Goal: Task Accomplishment & Management: Use online tool/utility

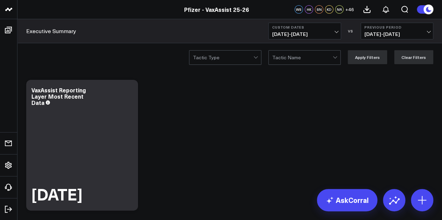
click at [438, 34] on div "Executive Summary Custom Dates 08/29/25 - 09/04/25 VS Previous Period 08/22/25 …" at bounding box center [229, 31] width 424 height 24
click at [318, 31] on span "08/29/25 - 09/04/25" at bounding box center [304, 34] width 65 height 6
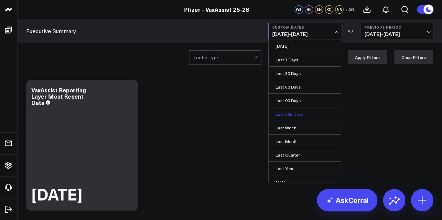
scroll to position [45, 0]
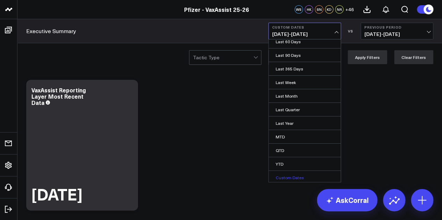
click at [288, 178] on link "Custom Dates" at bounding box center [304, 177] width 72 height 13
select select "9"
select select "2025"
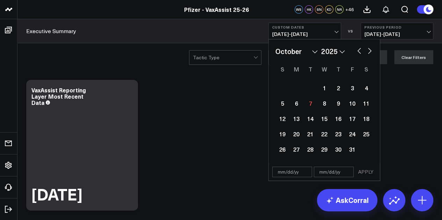
click at [359, 49] on button "button" at bounding box center [358, 50] width 7 height 8
select select "8"
select select "2025"
click at [369, 50] on button "button" at bounding box center [369, 50] width 7 height 8
select select "9"
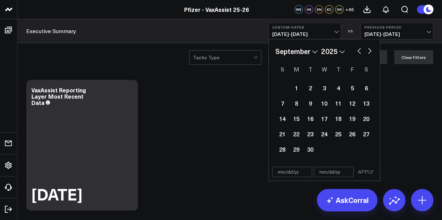
select select "2025"
click at [362, 51] on div "January February March April May June July August September October November [D…" at bounding box center [324, 51] width 98 height 10
click at [361, 51] on button "button" at bounding box center [358, 50] width 7 height 8
select select "8"
select select "2025"
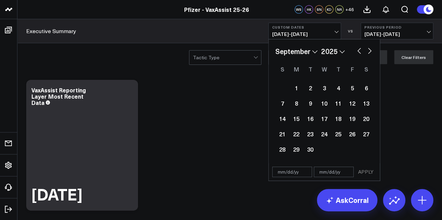
click at [286, 174] on input "text" at bounding box center [292, 172] width 40 height 10
select select "8"
select select "2025"
type input "01"
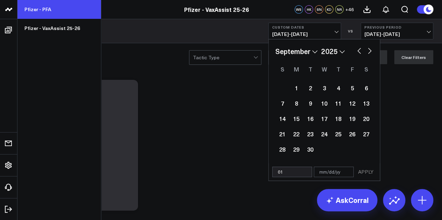
click at [56, 10] on link "Pfizer - PFA" at bounding box center [58, 9] width 83 height 19
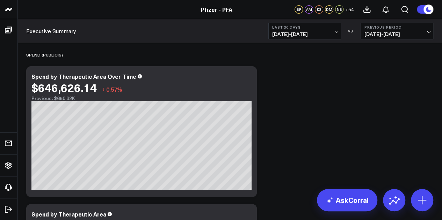
click at [312, 33] on span "[DATE] - [DATE]" at bounding box center [304, 34] width 65 height 6
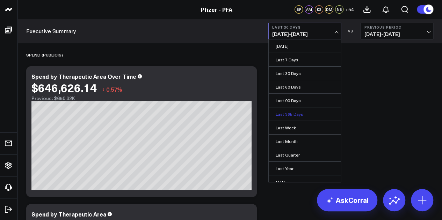
scroll to position [45, 0]
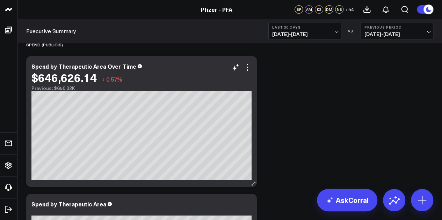
scroll to position [0, 0]
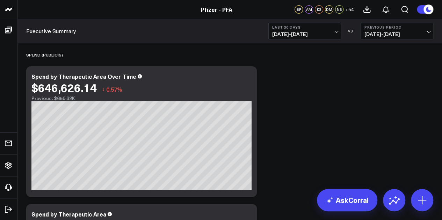
click at [331, 31] on button "Last 30 Days [DATE] - [DATE]" at bounding box center [304, 31] width 73 height 17
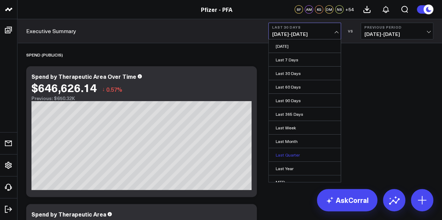
scroll to position [45, 0]
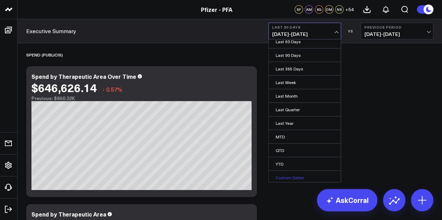
click at [286, 174] on link "Custom Dates" at bounding box center [304, 177] width 72 height 13
select select "9"
select select "2025"
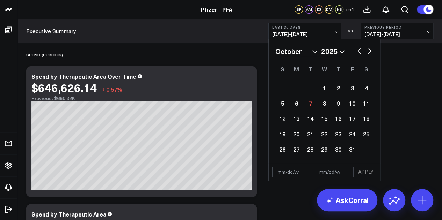
click at [357, 55] on div "January February March April May June July August September October November [D…" at bounding box center [324, 51] width 98 height 10
click at [358, 51] on button "button" at bounding box center [358, 50] width 7 height 8
select select "8"
select select "2025"
click at [358, 51] on button "button" at bounding box center [358, 50] width 7 height 8
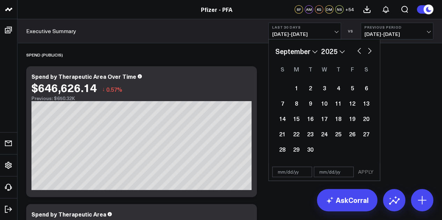
select select "7"
select select "2025"
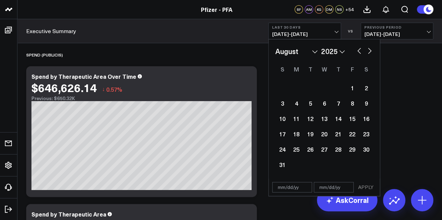
click at [358, 51] on button "button" at bounding box center [358, 50] width 7 height 8
select select "6"
select select "2025"
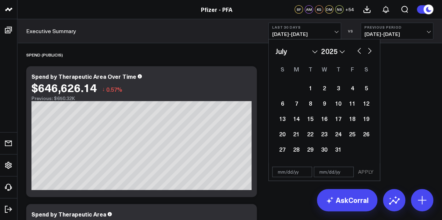
click at [279, 174] on input "text" at bounding box center [292, 172] width 40 height 10
select select "6"
select select "2025"
type input "[DATE]"
select select "2025"
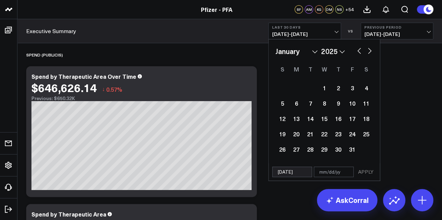
type input "[DATE]"
click at [322, 174] on input "text" at bounding box center [334, 172] width 40 height 10
select select "2025"
type input "06"
select select "2025"
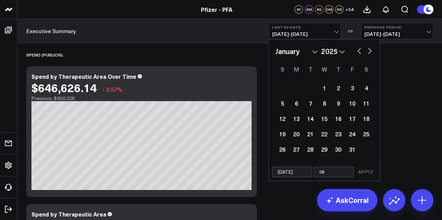
type input "06/"
select select "2025"
type input "06/30"
select select "2025"
type input "06/30/"
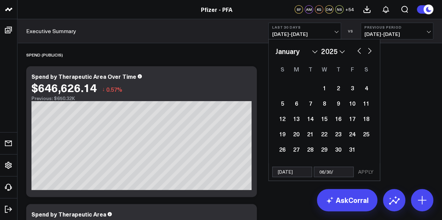
select select "2025"
type input "[DATE]"
select select "2025"
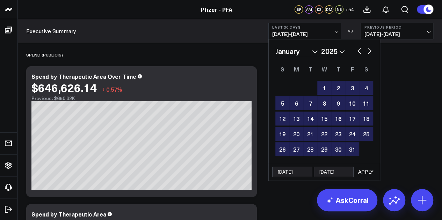
type input "[DATE]"
click at [365, 167] on button "APPLY" at bounding box center [365, 172] width 21 height 10
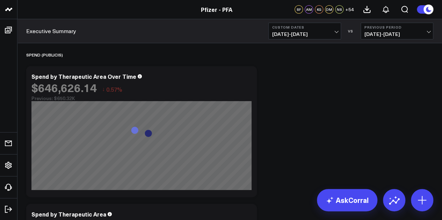
click at [395, 34] on span "[DATE] - [DATE]" at bounding box center [396, 34] width 65 height 6
click at [397, 88] on link "No Comparison" at bounding box center [397, 86] width 72 height 13
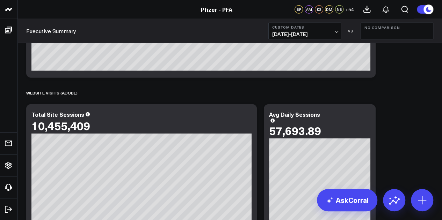
scroll to position [992, 0]
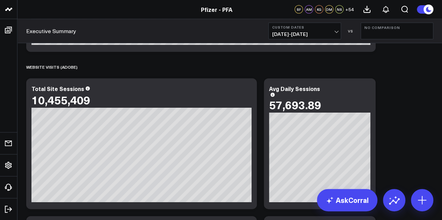
click at [309, 32] on span "[DATE] - [DATE]" at bounding box center [304, 34] width 65 height 6
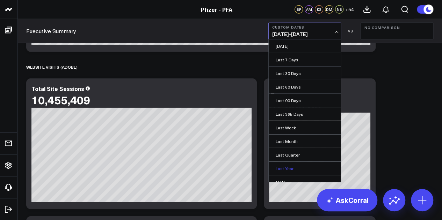
scroll to position [45, 0]
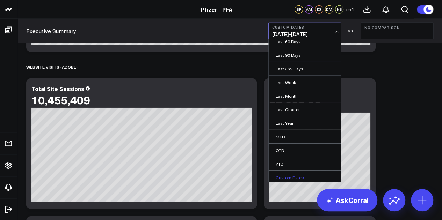
click at [297, 178] on link "Custom Dates" at bounding box center [304, 177] width 72 height 13
select select "9"
select select "2025"
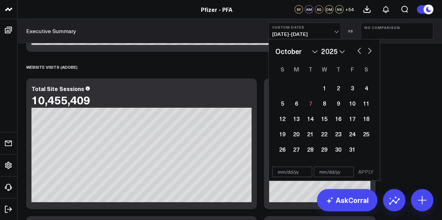
click at [294, 174] on input "text" at bounding box center [292, 172] width 40 height 10
select select "9"
select select "2025"
type input "[DATE]"
select select "8"
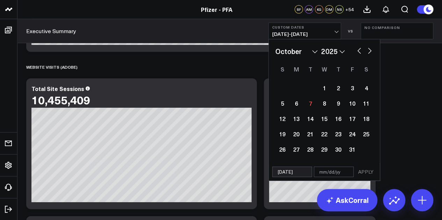
select select "2020"
type input "[DATE]"
select select "8"
select select "2024"
type input "[DATE]"
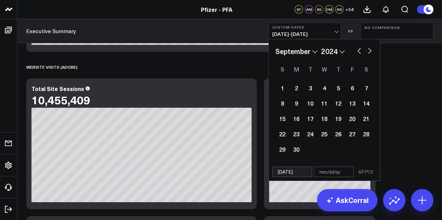
click at [326, 171] on input "text" at bounding box center [334, 172] width 40 height 10
select select "8"
select select "2024"
type input "0"
select select "8"
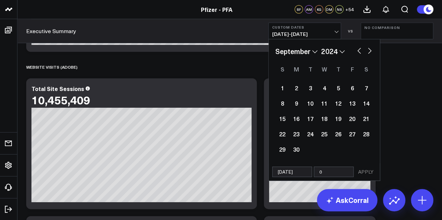
select select "2024"
type input "06"
select select "8"
select select "2024"
type input "06/"
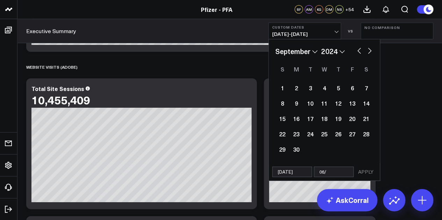
select select "8"
select select "2024"
type input "06/30"
select select "8"
select select "2024"
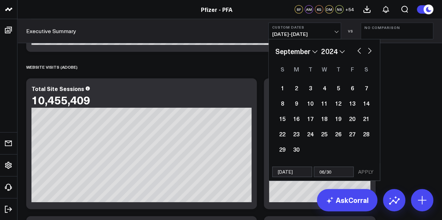
type input "06/30/"
select select "8"
select select "2024"
type input "[DATE]"
select select "8"
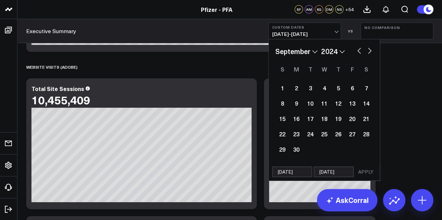
select select "2024"
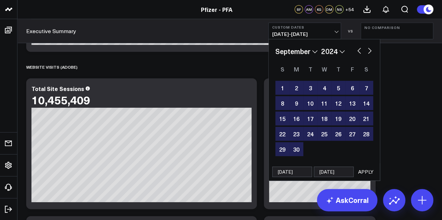
type input "[DATE]"
click at [363, 173] on button "APPLY" at bounding box center [365, 172] width 21 height 10
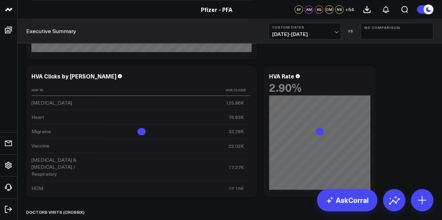
scroll to position [1863, 0]
